Goal: Task Accomplishment & Management: Use online tool/utility

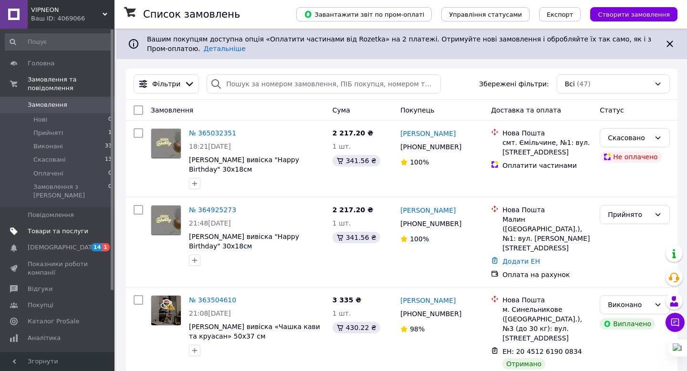
click at [60, 227] on span "Товари та послуги" at bounding box center [58, 231] width 61 height 9
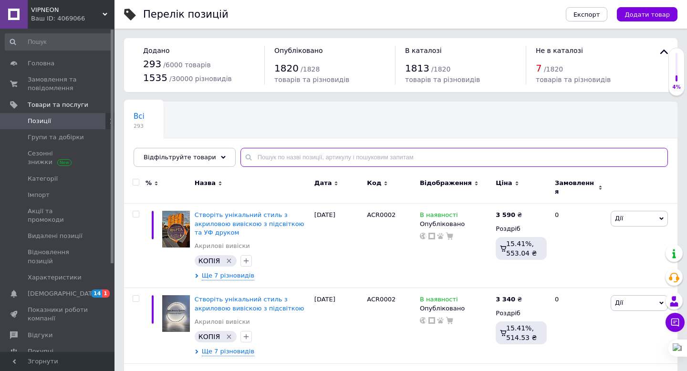
click at [295, 155] on input "text" at bounding box center [453, 157] width 427 height 19
type input "coffee"
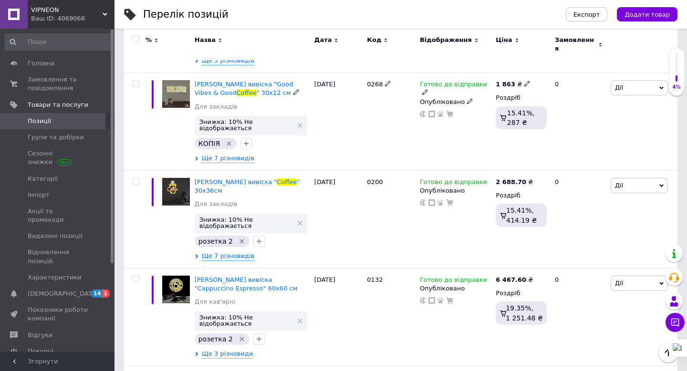
scroll to position [522, 0]
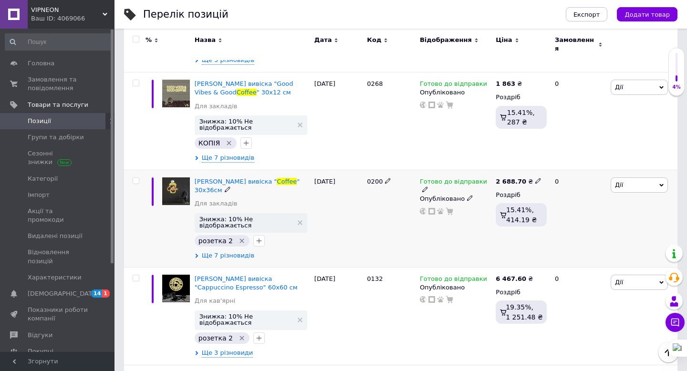
click at [229, 244] on div "[PERSON_NAME] вивіска " Coffee " 30х36см Для закладів Знижка: 10% Не відображає…" at bounding box center [252, 218] width 120 height 97
click at [236, 251] on span "Ще 7 різновидів" at bounding box center [228, 255] width 52 height 9
